Goal: Check status: Check status

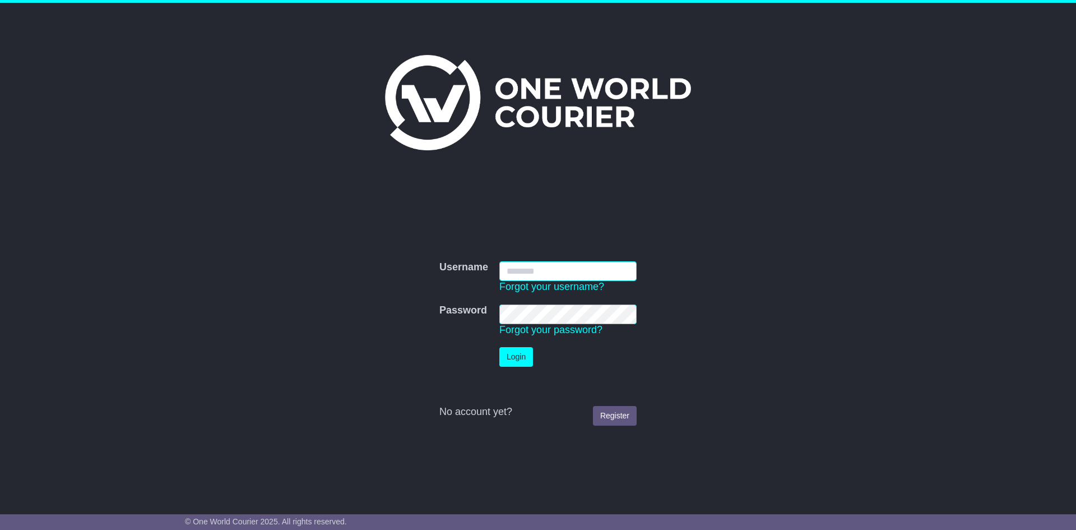
click at [532, 270] on input "Username" at bounding box center [567, 271] width 137 height 20
type input "**********"
click at [516, 326] on link "Forgot your password?" at bounding box center [550, 329] width 103 height 11
click at [499, 347] on button "Login" at bounding box center [516, 357] width 34 height 20
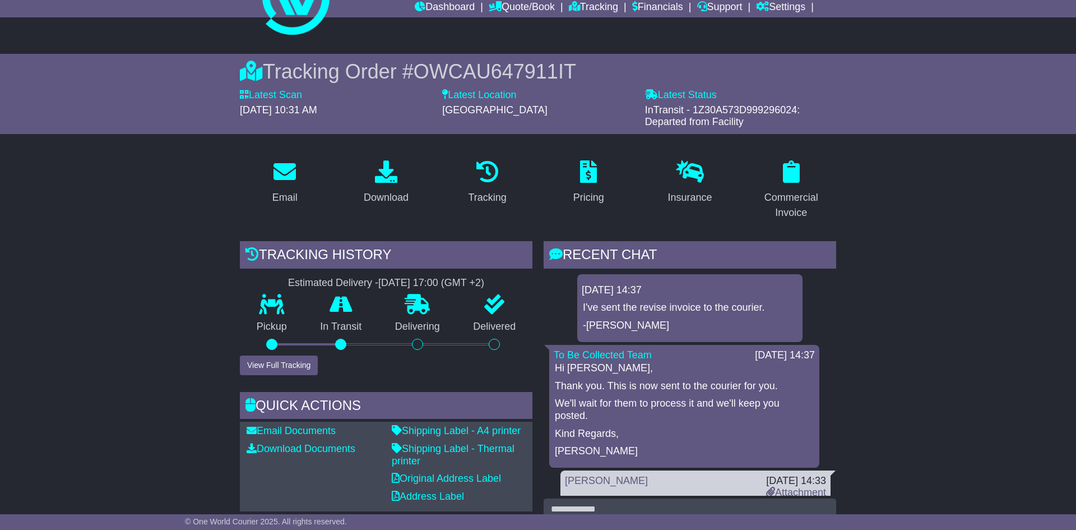
scroll to position [44, 0]
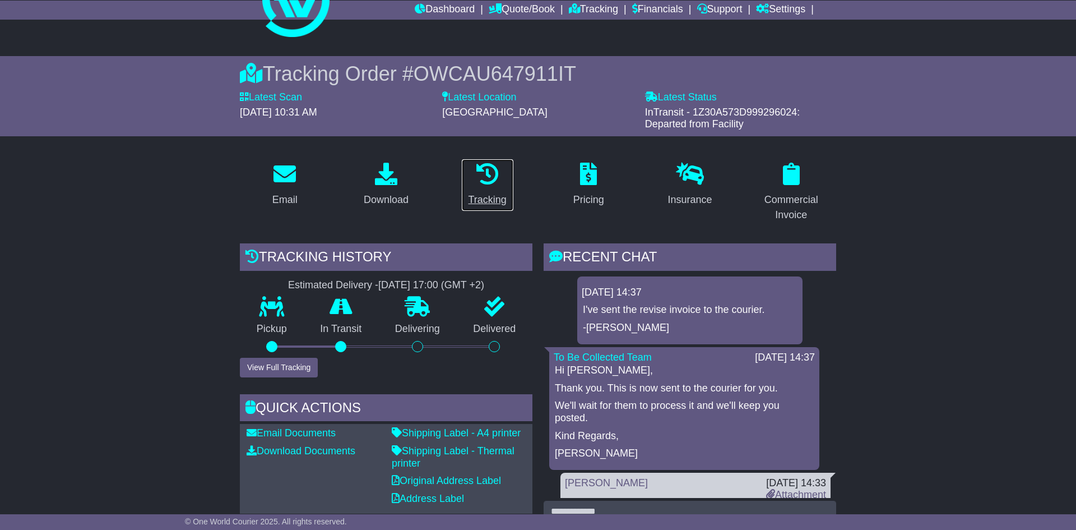
click at [493, 186] on p at bounding box center [488, 175] width 38 height 24
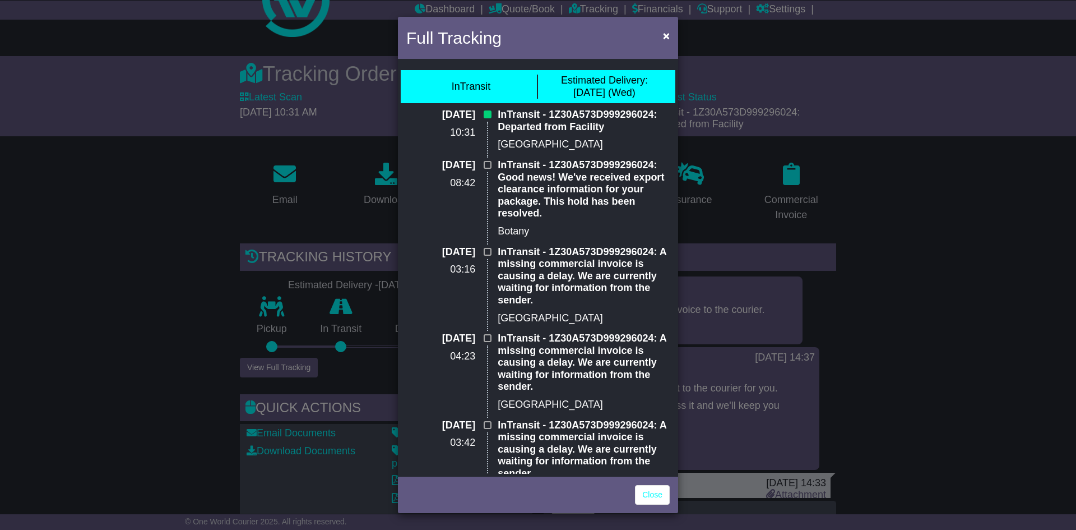
click at [530, 145] on p "[GEOGRAPHIC_DATA]" at bounding box center [584, 144] width 172 height 12
